Goal: Task Accomplishment & Management: Manage account settings

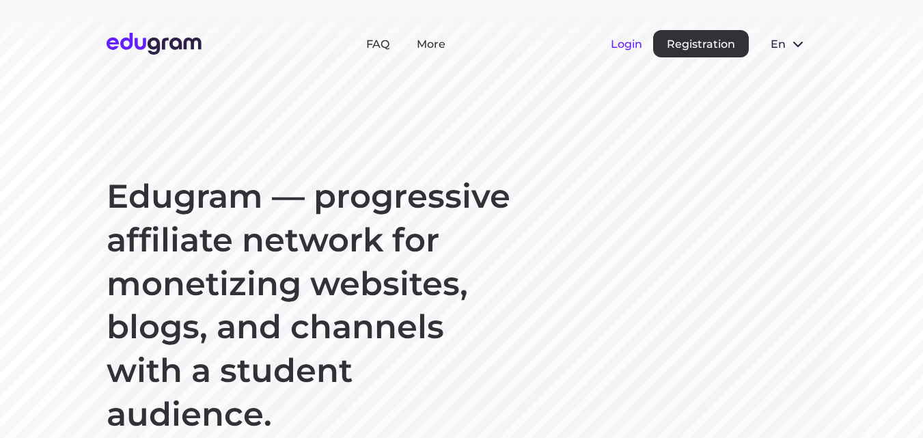
click at [628, 40] on button "Login" at bounding box center [626, 44] width 31 height 13
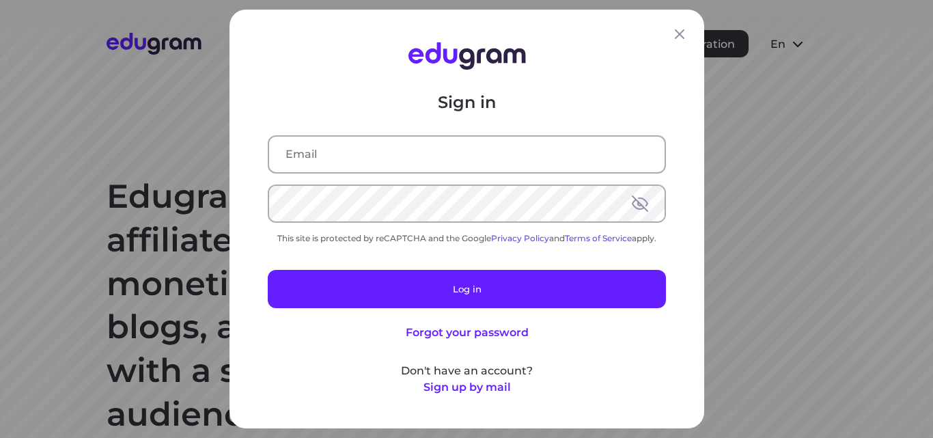
type input "[EMAIL_ADDRESS][DOMAIN_NAME]"
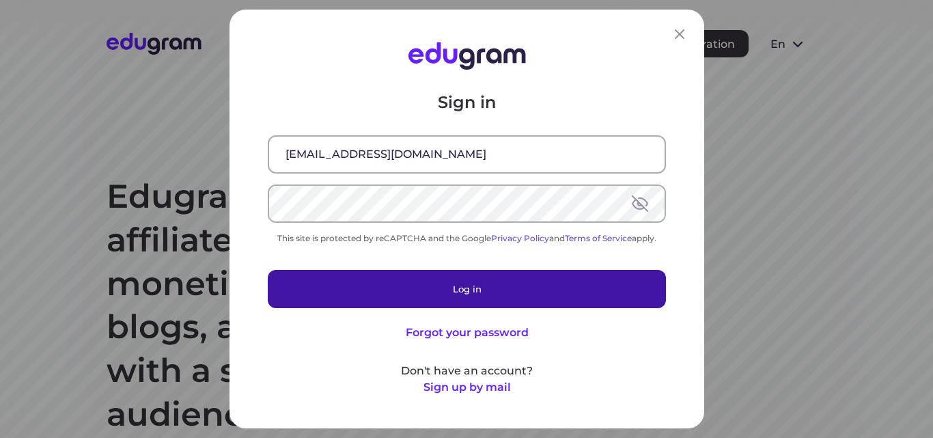
click at [508, 280] on button "Log in" at bounding box center [467, 289] width 398 height 38
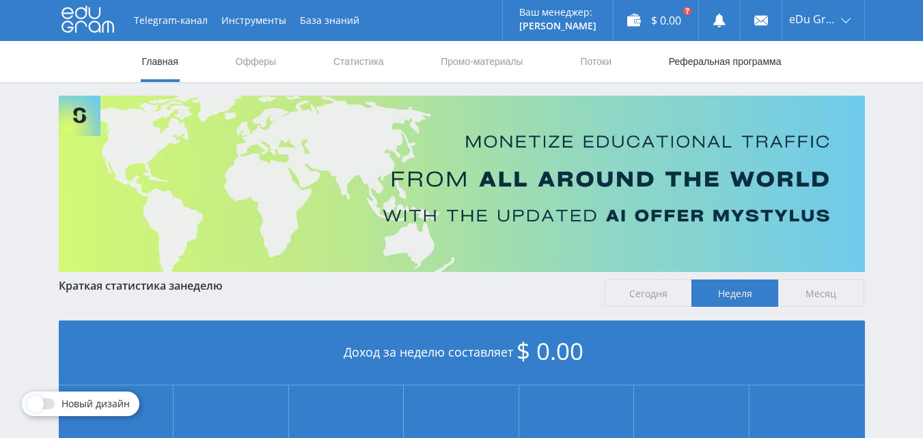
click at [716, 59] on link "Реферальная программа" at bounding box center [724, 61] width 115 height 41
